Goal: Task Accomplishment & Management: Manage account settings

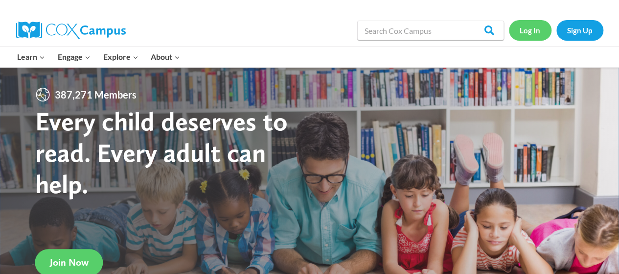
click at [529, 26] on link "Log In" at bounding box center [530, 30] width 43 height 20
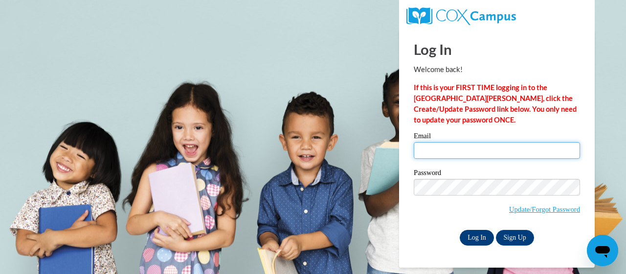
type input "vnation@shelteringarmsforkids.com"
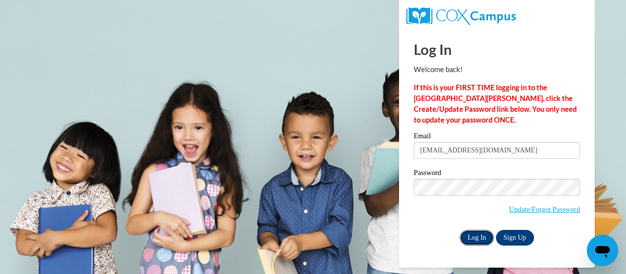
click at [470, 235] on input "Log In" at bounding box center [477, 238] width 34 height 16
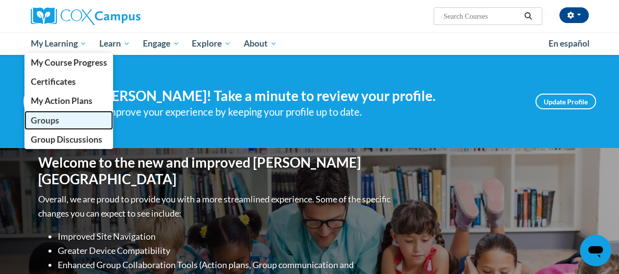
click at [58, 118] on span "Groups" at bounding box center [44, 120] width 28 height 10
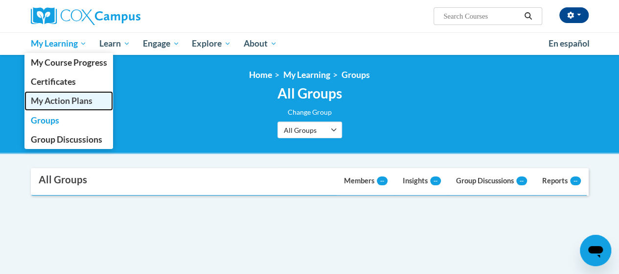
click at [57, 99] on span "My Action Plans" at bounding box center [61, 100] width 62 height 10
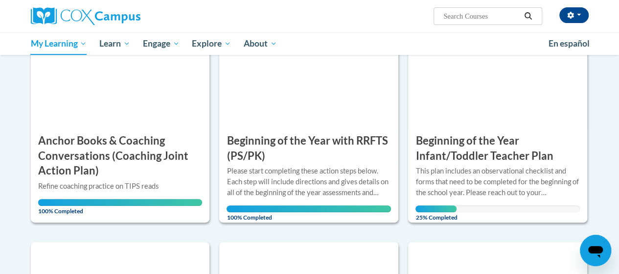
scroll to position [157, 0]
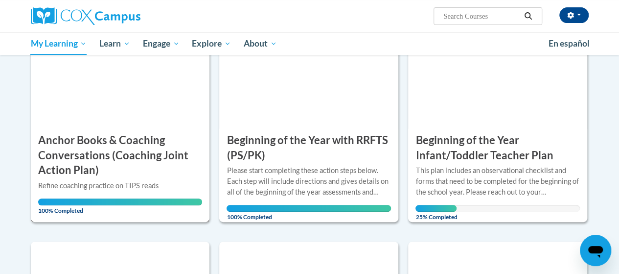
click at [81, 185] on div "Refine coaching practice on TIPS reads" at bounding box center [120, 185] width 164 height 11
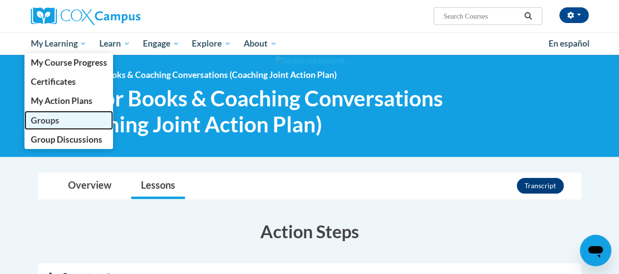
click at [47, 117] on span "Groups" at bounding box center [44, 120] width 28 height 10
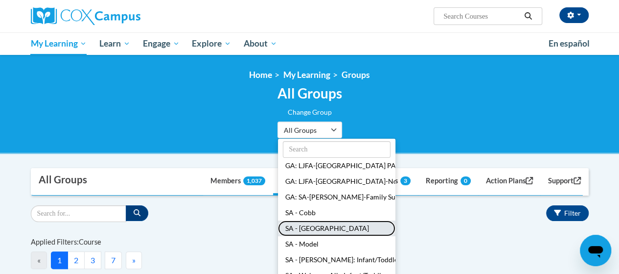
click at [313, 225] on button "SA - Longview" at bounding box center [336, 228] width 117 height 16
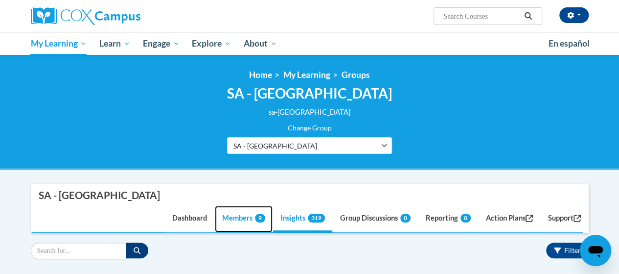
click at [229, 206] on link "Members 9" at bounding box center [244, 219] width 58 height 26
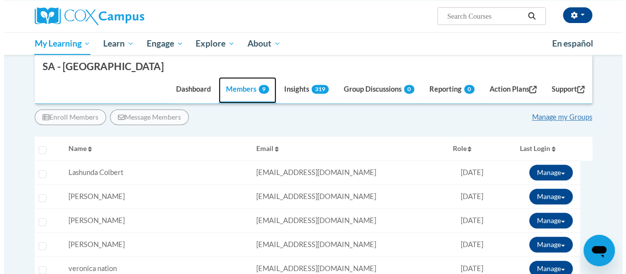
scroll to position [157, 0]
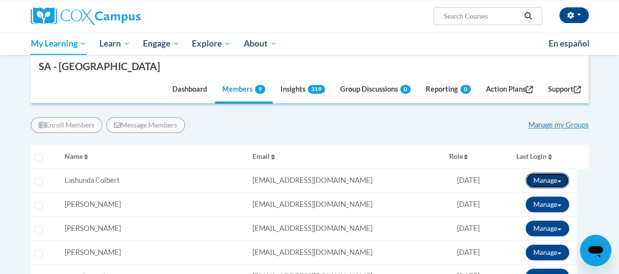
click at [558, 180] on span at bounding box center [559, 181] width 4 height 2
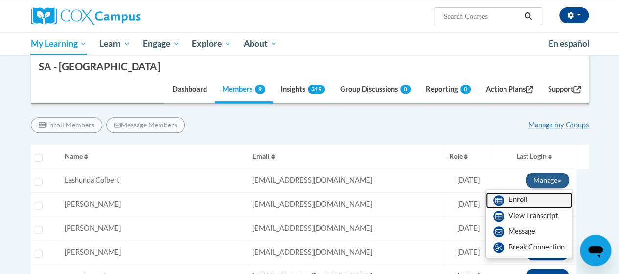
click at [513, 192] on link "Enroll" at bounding box center [529, 200] width 86 height 16
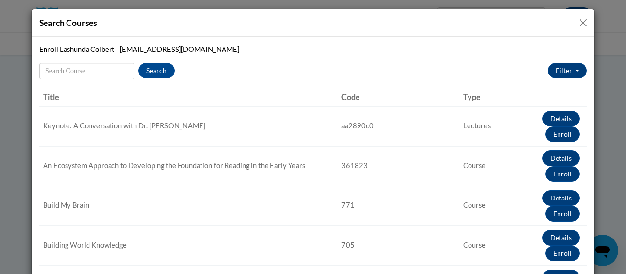
click at [513, 181] on td "Details Enroll" at bounding box center [544, 166] width 85 height 40
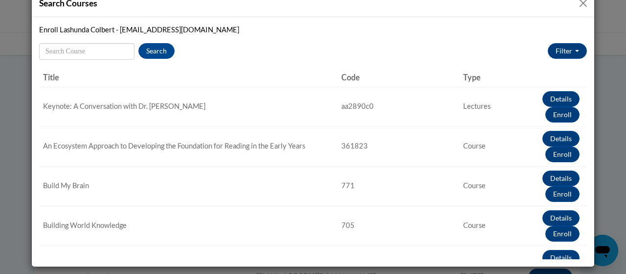
scroll to position [21, 0]
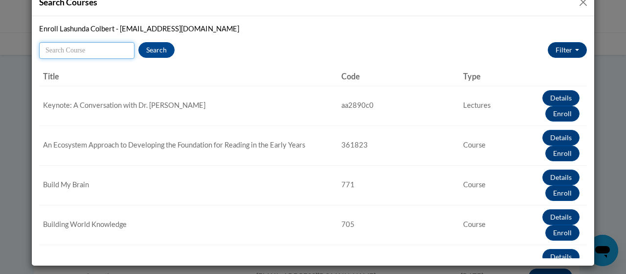
click at [57, 43] on input "Search" at bounding box center [86, 50] width 95 height 17
type input "build my brain"
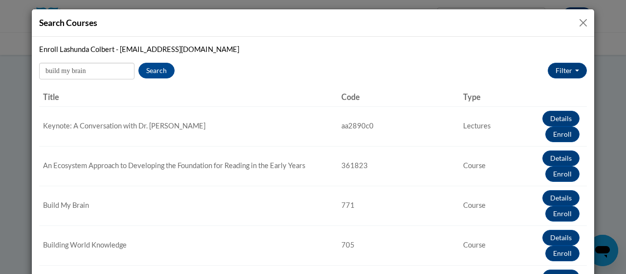
scroll to position [0, 0]
click at [544, 118] on button "Details" at bounding box center [561, 119] width 37 height 16
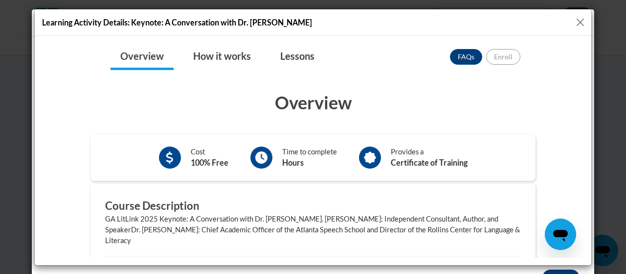
drag, startPoint x: 586, startPoint y: 161, endPoint x: 546, endPoint y: 173, distance: 41.8
click at [546, 173] on div "× Close Course Enrollment Please select... × Close ×" at bounding box center [313, 228] width 475 height 370
drag, startPoint x: 581, startPoint y: 48, endPoint x: 621, endPoint y: 65, distance: 42.8
click at [579, 22] on button "Close" at bounding box center [581, 22] width 12 height 12
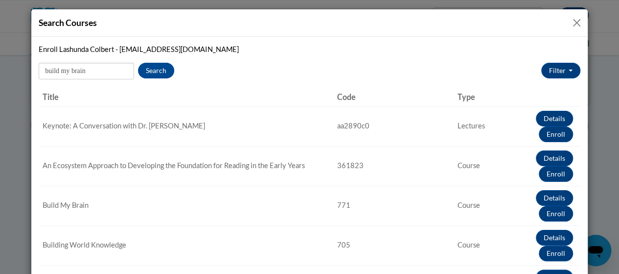
click at [571, 25] on button "Close" at bounding box center [577, 23] width 12 height 12
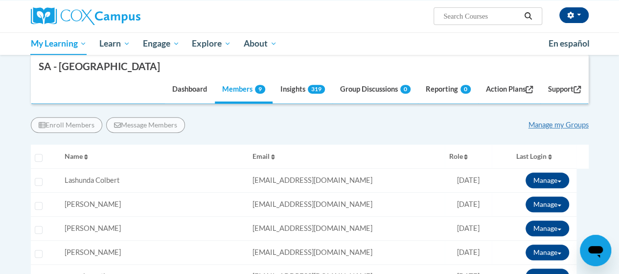
click at [0, 224] on body "veronica nation (America/New_York UTC-04:00) My Profile Inbox Group Dashboard M…" at bounding box center [309, 268] width 619 height 851
